Goal: Task Accomplishment & Management: Manage account settings

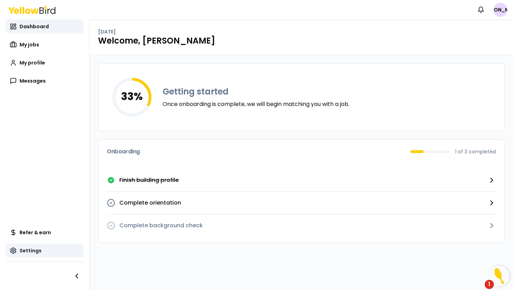
click at [40, 245] on link "Settings" at bounding box center [45, 251] width 78 height 14
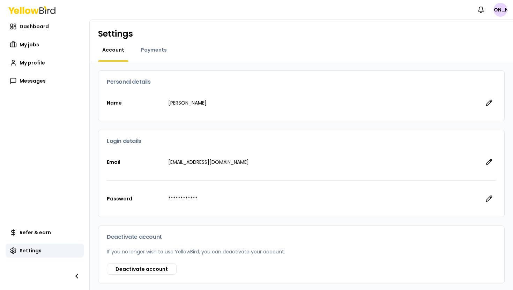
click at [153, 56] on div "Payments" at bounding box center [154, 53] width 34 height 15
click at [153, 51] on span "Payments" at bounding box center [154, 49] width 26 height 7
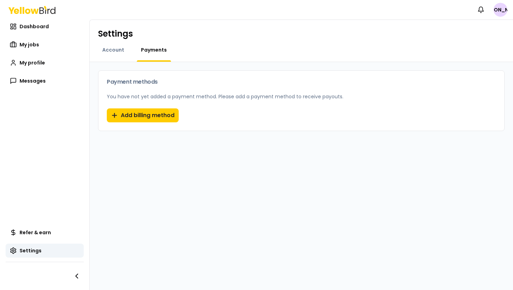
click at [117, 54] on div "Account" at bounding box center [113, 53] width 30 height 15
click at [117, 51] on span "Account" at bounding box center [113, 49] width 22 height 7
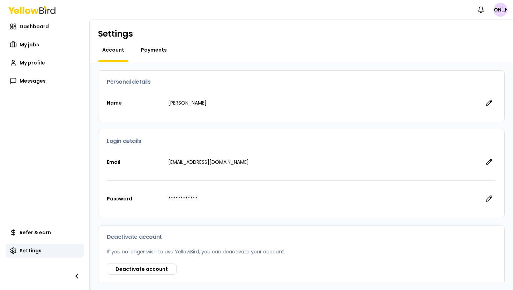
click at [148, 51] on span "Payments" at bounding box center [154, 49] width 26 height 7
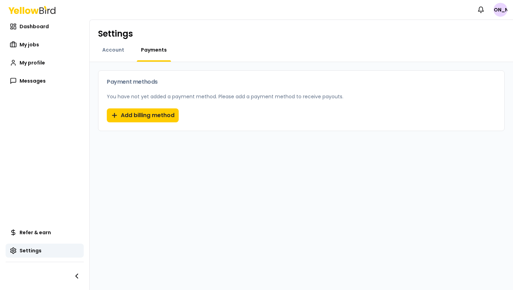
click at [110, 54] on div "Account" at bounding box center [113, 53] width 30 height 15
click at [112, 54] on div "Account" at bounding box center [113, 53] width 30 height 15
click at [112, 50] on span "Account" at bounding box center [113, 49] width 22 height 7
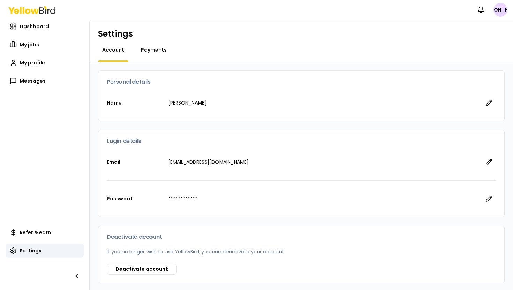
click at [145, 50] on span "Payments" at bounding box center [154, 49] width 26 height 7
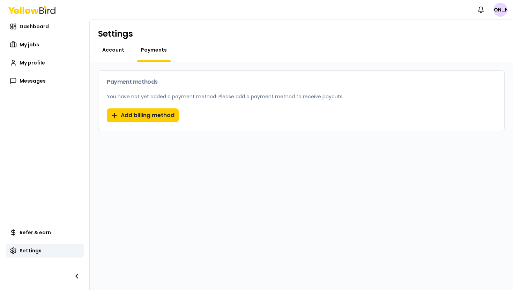
click at [115, 50] on span "Account" at bounding box center [113, 49] width 22 height 7
